Goal: Task Accomplishment & Management: Complete application form

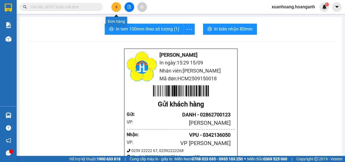
click at [114, 8] on icon "plus" at bounding box center [116, 7] width 4 height 4
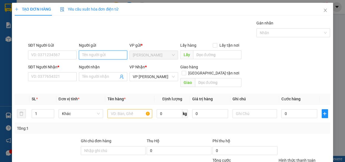
click at [88, 56] on input "Người gửi" at bounding box center [103, 54] width 49 height 9
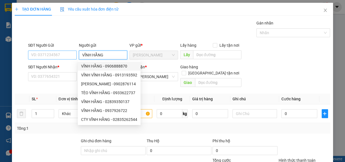
type input "VĨNH HẰNG"
click at [55, 55] on input "SĐT Người Gửi" at bounding box center [52, 54] width 49 height 9
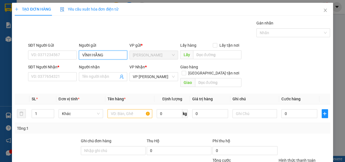
drag, startPoint x: 100, startPoint y: 56, endPoint x: 53, endPoint y: 63, distance: 47.6
click at [53, 63] on form "SĐT Người Gửi VD: 0371234567 Người gửi VĨNH [PERSON_NAME] VP gửi * [GEOGRAPHIC_…" at bounding box center [172, 65] width 315 height 47
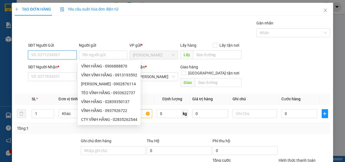
click at [54, 55] on input "SĐT Người Gửi" at bounding box center [52, 54] width 49 height 9
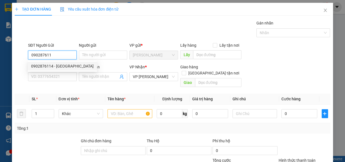
click at [59, 66] on div "0902876114 - [GEOGRAPHIC_DATA]" at bounding box center [62, 66] width 62 height 6
type input "0902876114"
type input "[PERSON_NAME]"
type input "800.000"
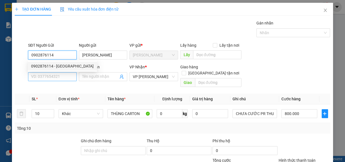
type input "0902876114"
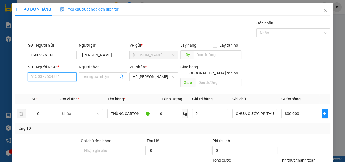
click at [54, 74] on input "SĐT Người Nhận *" at bounding box center [52, 76] width 49 height 9
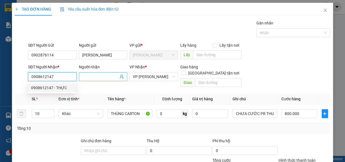
type input "0908612147"
click at [97, 77] on input "Người nhận" at bounding box center [100, 77] width 36 height 6
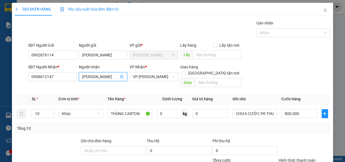
type input "[PERSON_NAME]"
click at [252, 68] on div "SĐT Người Nhận * 0908612147 Người nhận THUẬN TIẾN THUẬN TIẾN VP Nhận * VP [PERS…" at bounding box center [179, 77] width 304 height 26
click at [42, 109] on input "10" at bounding box center [43, 113] width 22 height 8
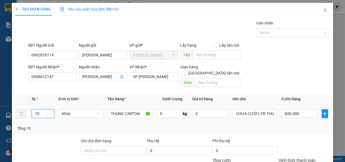
type input "1"
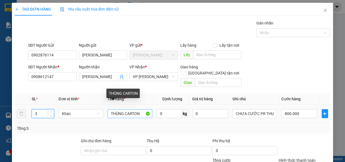
type input "3"
click at [139, 109] on input "THÙNG CARTON" at bounding box center [129, 113] width 45 height 9
type input "0"
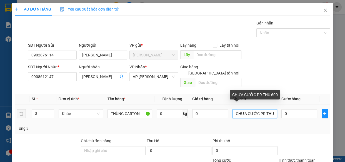
click at [271, 109] on input "CHƯA CƯỚC PR THU 600" at bounding box center [254, 113] width 45 height 9
click at [270, 109] on input "CHƯA CƯỚC PR THU 600" at bounding box center [254, 113] width 45 height 9
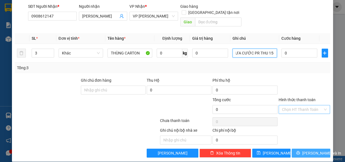
type input "CHƯA CƯỚC PR THU 150"
click at [309, 150] on span "[PERSON_NAME] và In" at bounding box center [321, 153] width 39 height 6
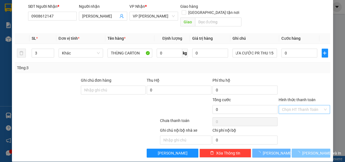
scroll to position [0, 0]
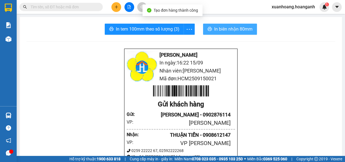
click at [219, 29] on span "In biên nhận 80mm" at bounding box center [233, 29] width 38 height 7
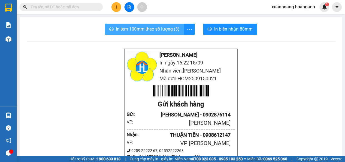
click at [165, 27] on span "In tem 100mm theo số lượng (3)" at bounding box center [148, 29] width 64 height 7
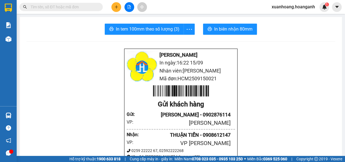
click at [80, 7] on input "text" at bounding box center [63, 7] width 65 height 6
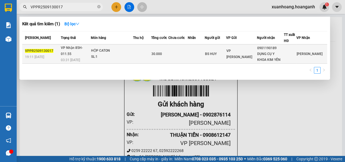
type input "VPPR2509130017"
click at [117, 55] on div "SL: 1" at bounding box center [112, 57] width 42 height 6
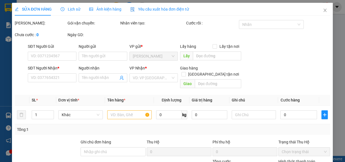
type input "BS HUY"
type input "0901190189"
type input "DỤNG CỤ Y KHOA KIM YẾN"
type input "30.000"
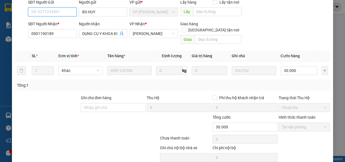
scroll to position [68, 0]
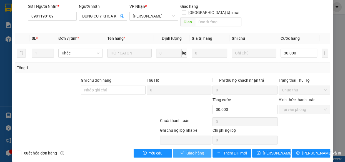
click at [195, 150] on span "Giao hàng" at bounding box center [195, 153] width 18 height 6
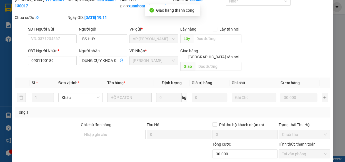
scroll to position [0, 0]
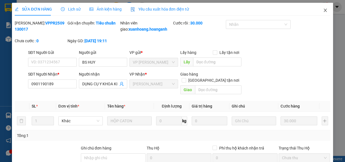
click at [323, 11] on span "Close" at bounding box center [325, 11] width 16 height 16
